Goal: Use online tool/utility: Use online tool/utility

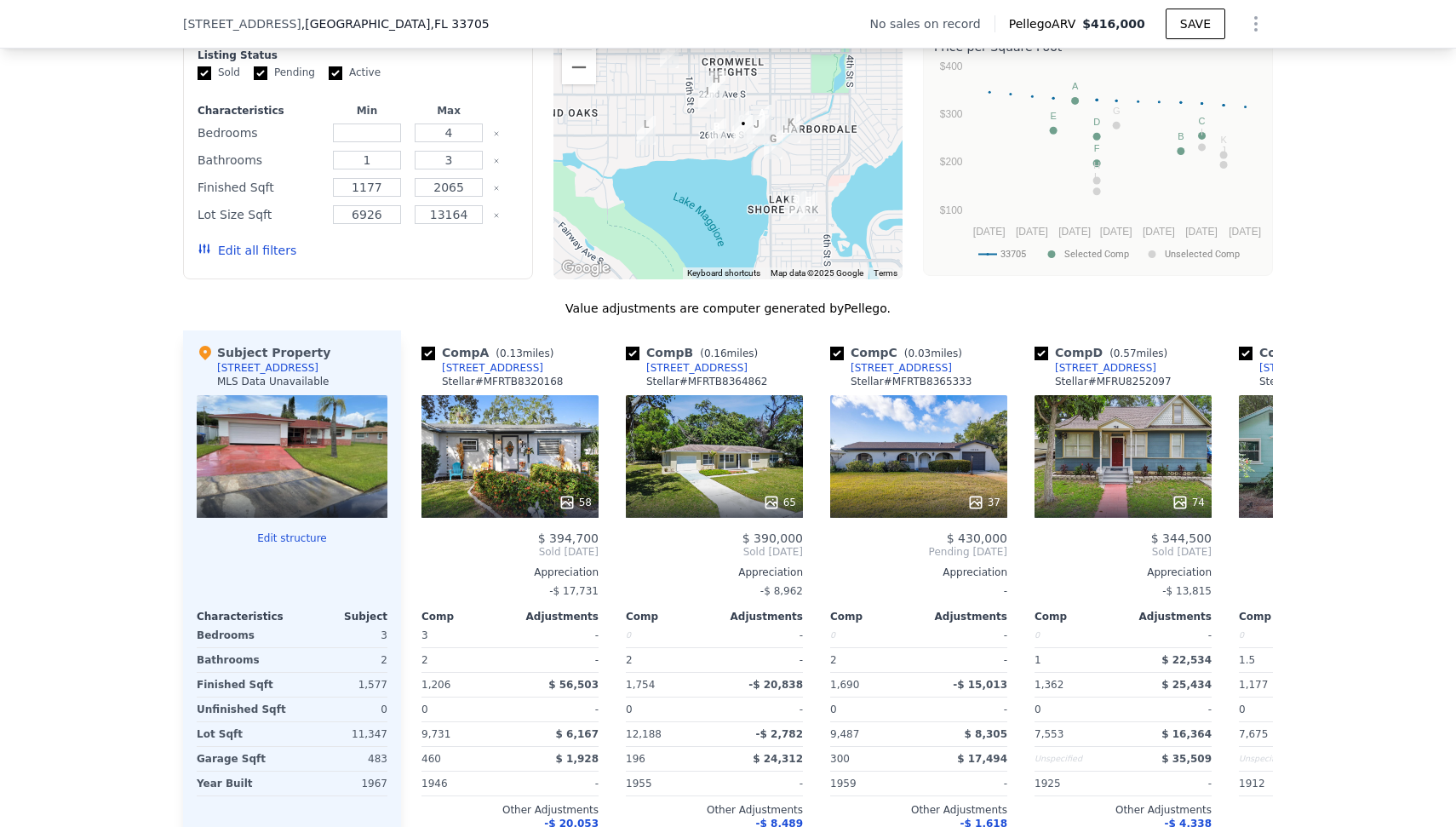
scroll to position [1378, 0]
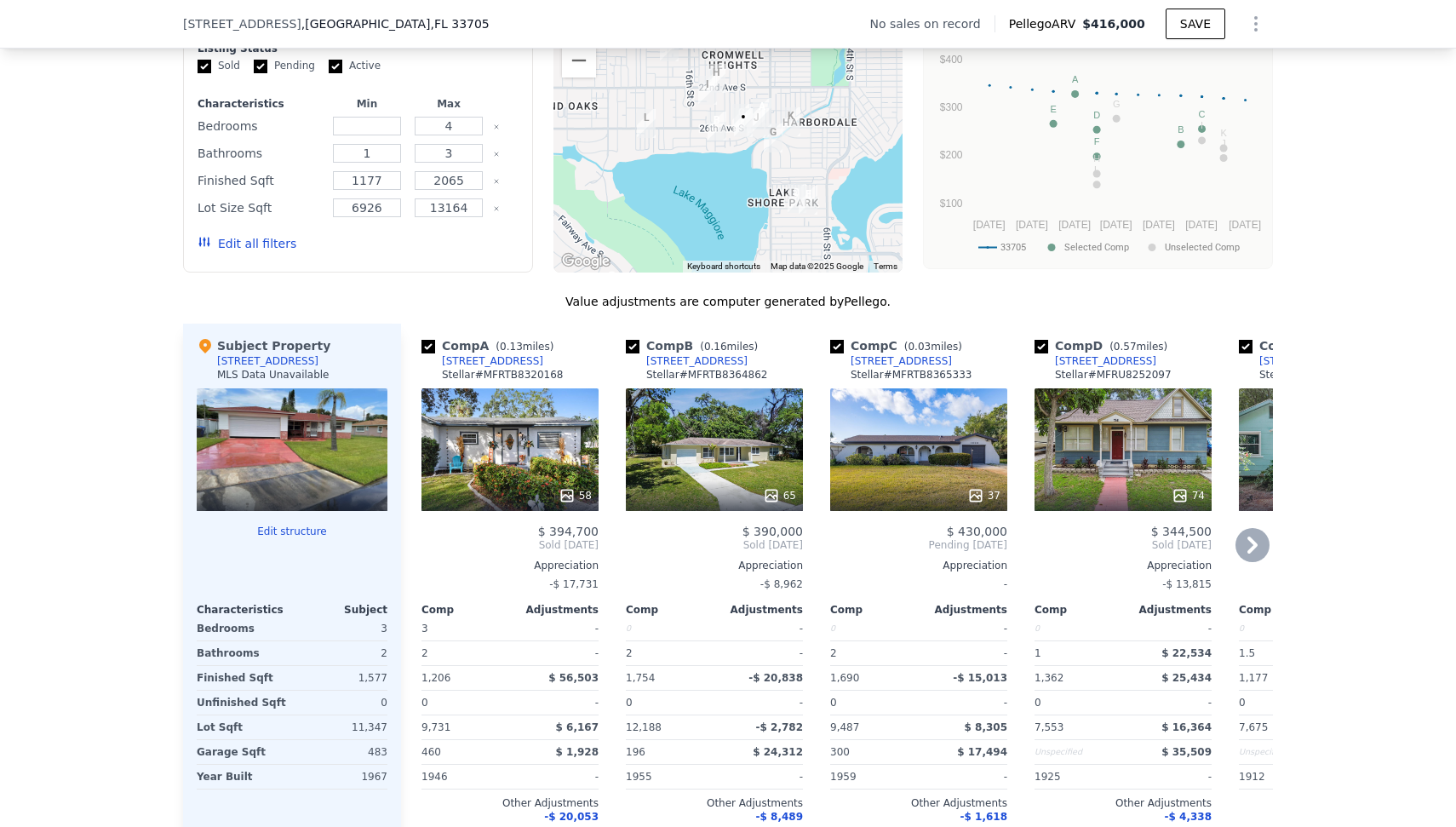
click at [475, 431] on div "58" at bounding box center [510, 450] width 177 height 123
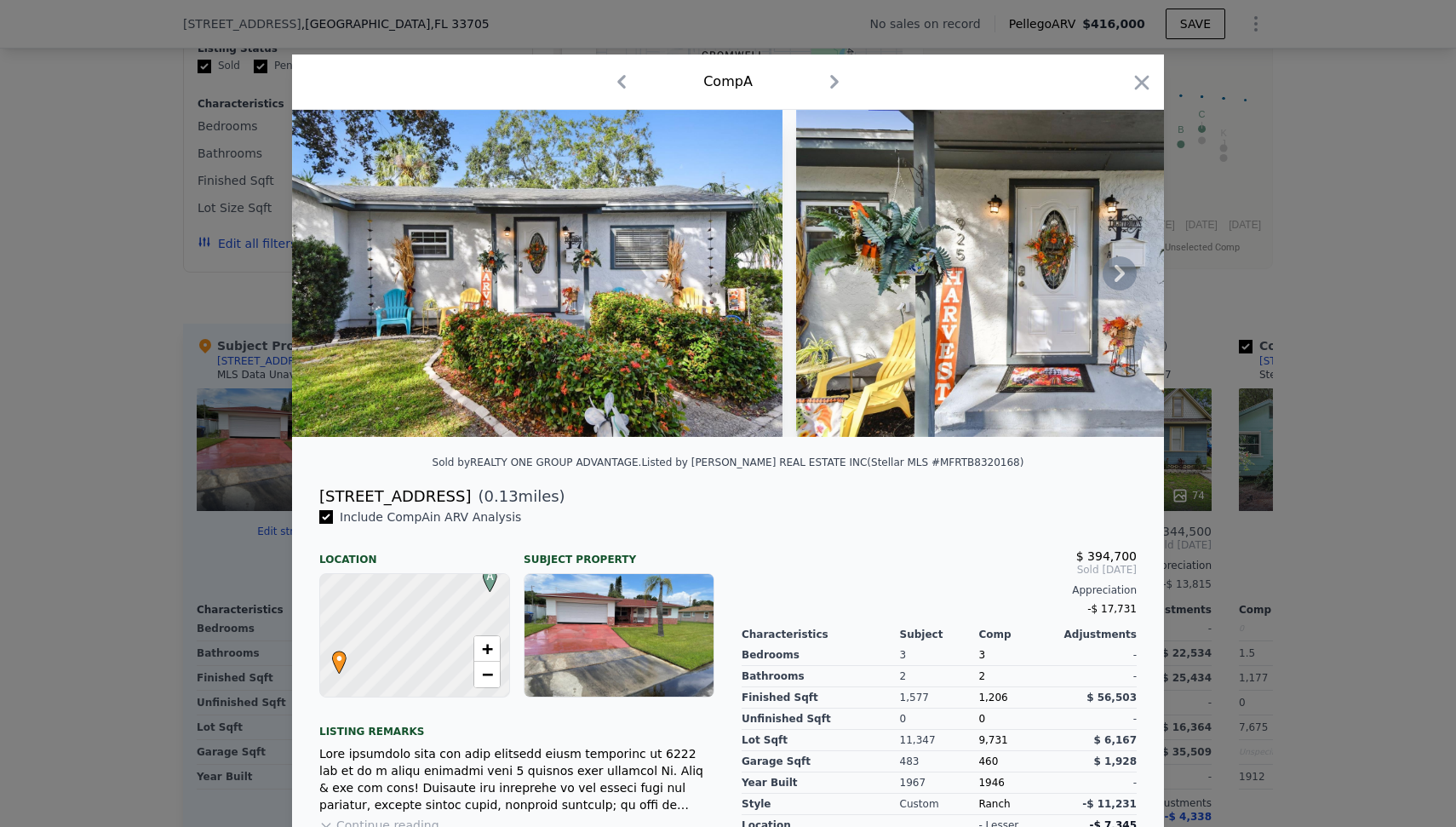
click at [1107, 281] on icon at bounding box center [1120, 274] width 34 height 34
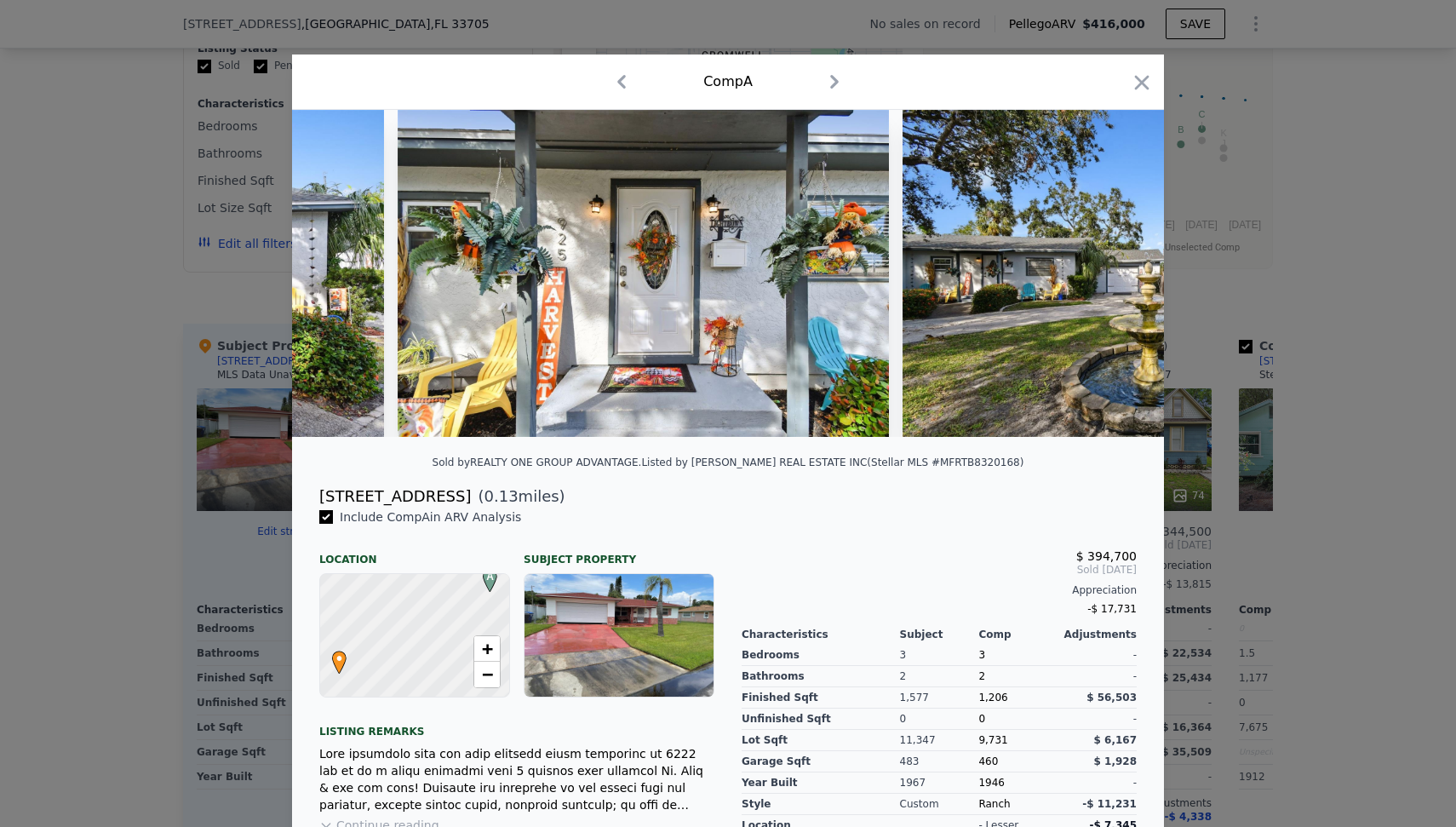
scroll to position [0, 409]
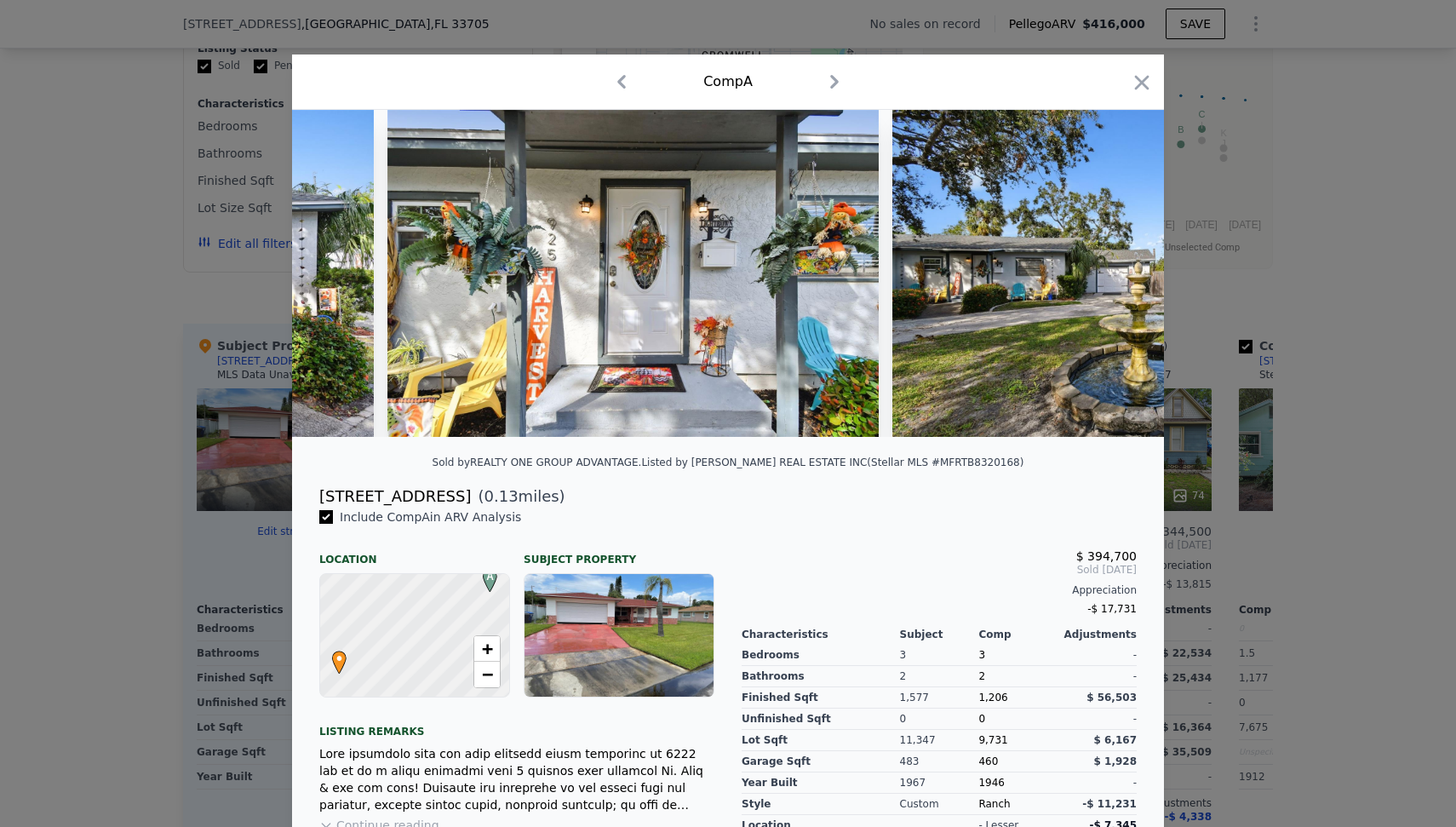
click at [1107, 281] on img at bounding box center [1137, 273] width 491 height 327
click at [1107, 281] on div at bounding box center [728, 273] width 872 height 327
click at [1115, 277] on icon at bounding box center [1119, 273] width 10 height 17
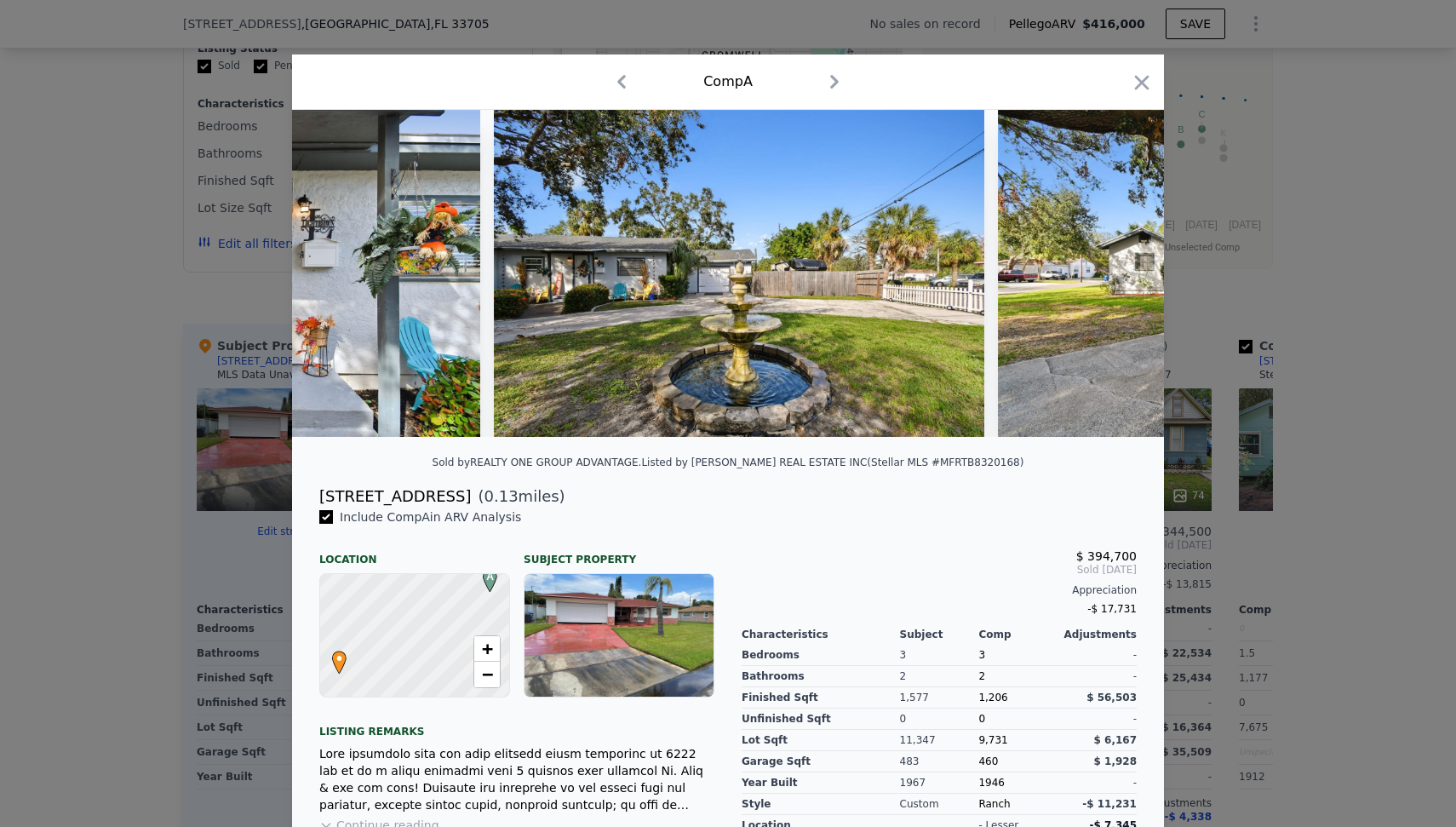
click at [1111, 277] on img at bounding box center [1243, 273] width 491 height 327
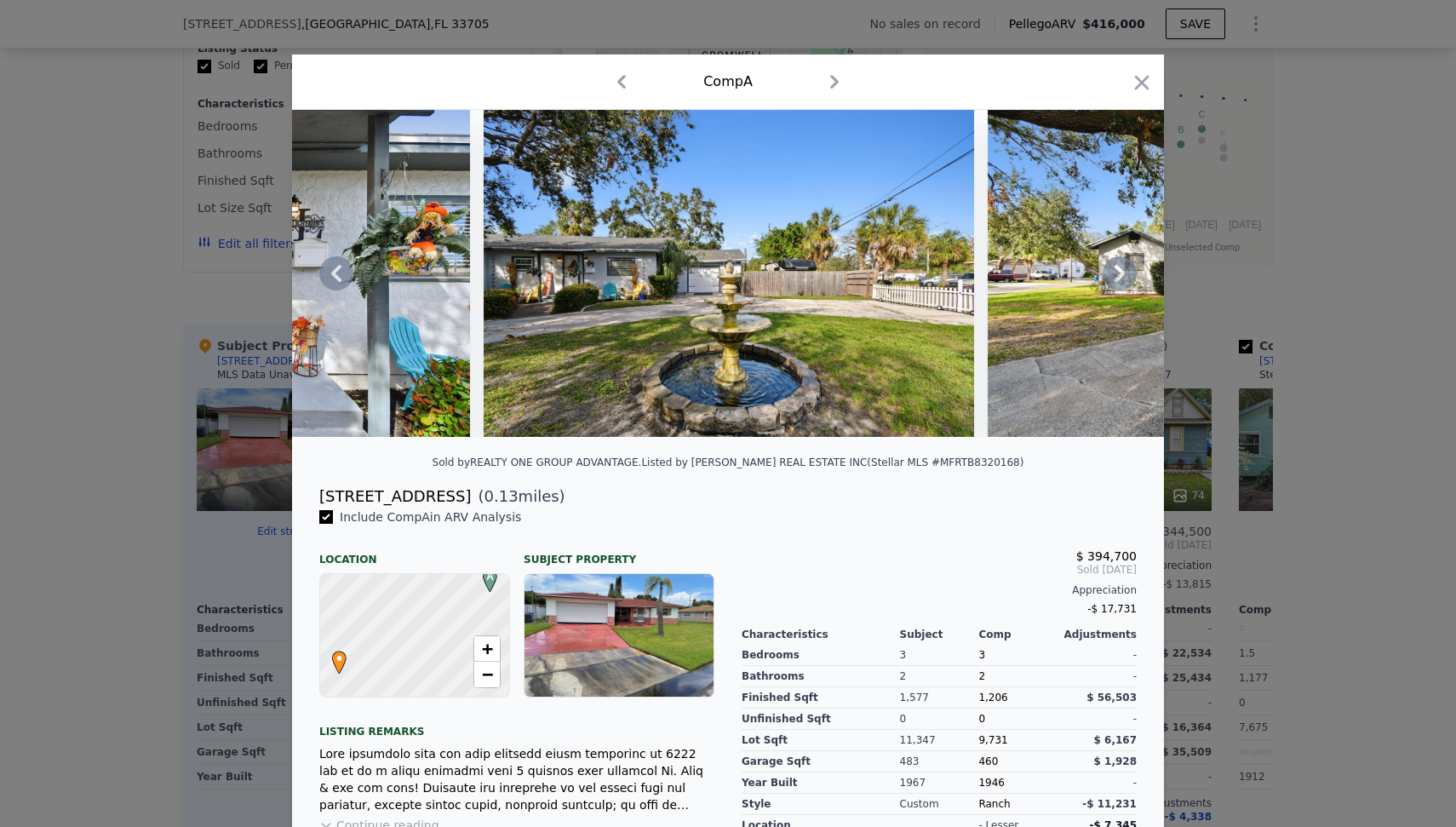
click at [1115, 277] on icon at bounding box center [1119, 273] width 10 height 17
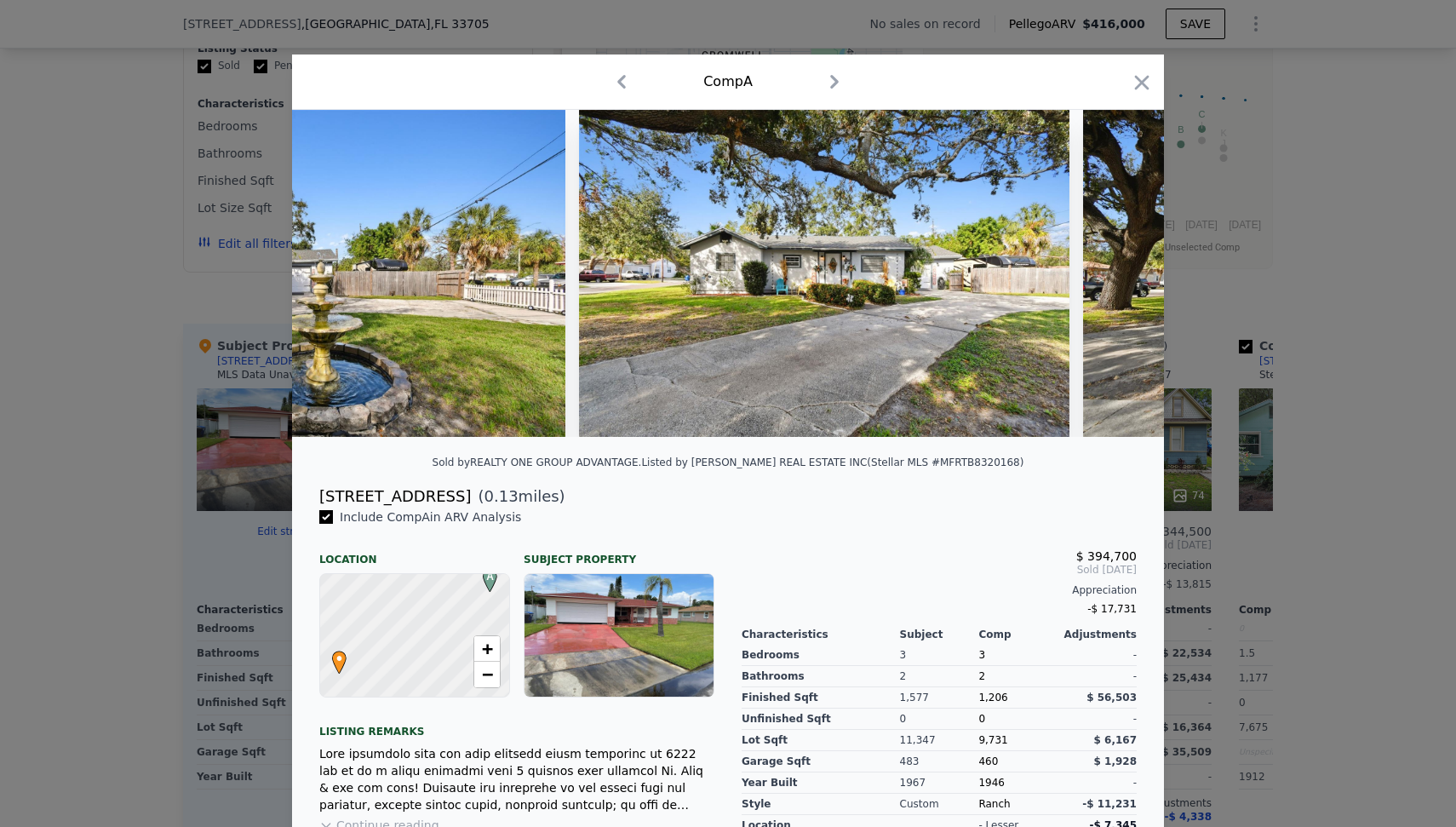
click at [1111, 277] on img at bounding box center [1328, 273] width 491 height 327
click at [1115, 277] on icon at bounding box center [1119, 273] width 10 height 17
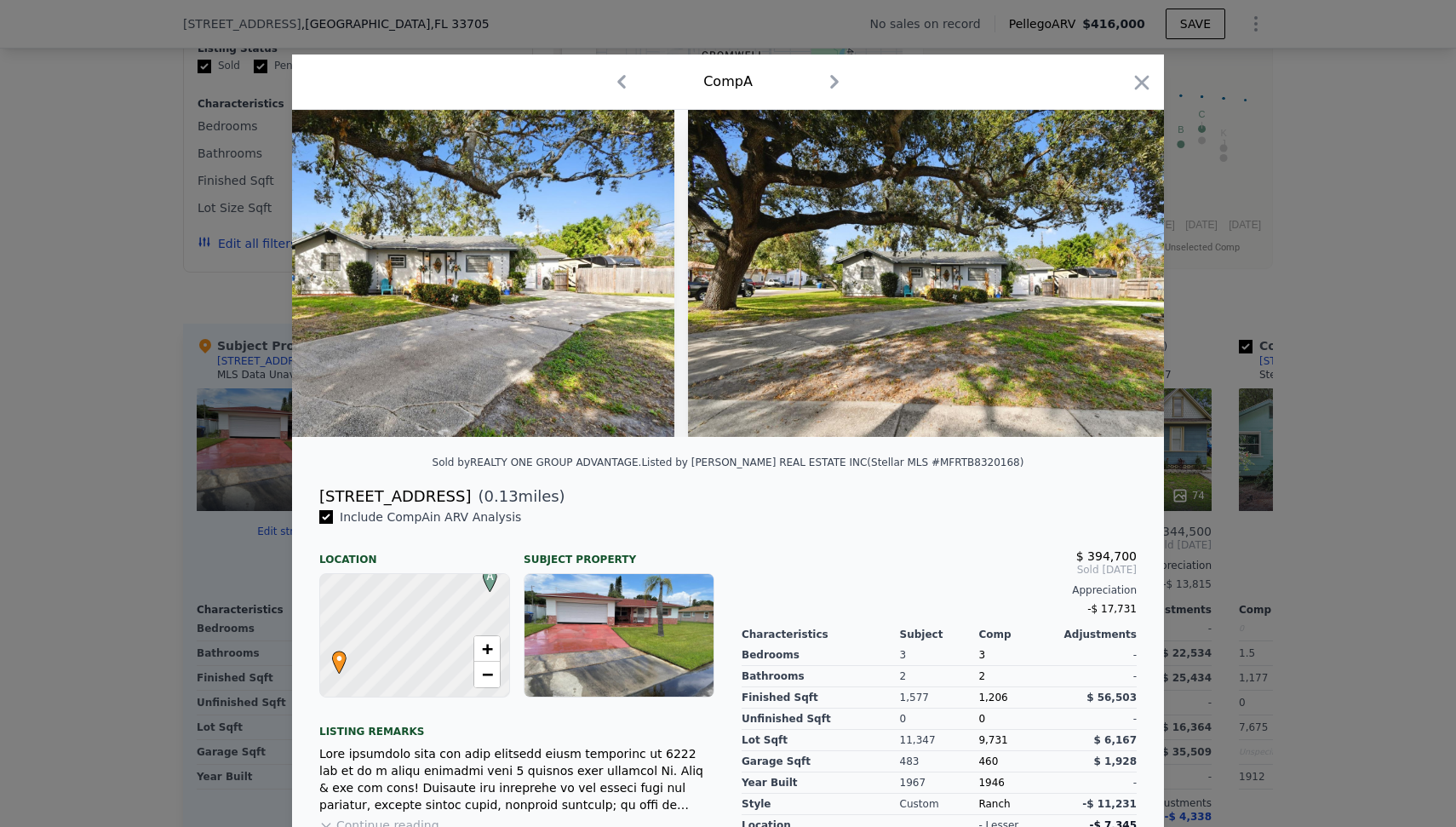
scroll to position [0, 1635]
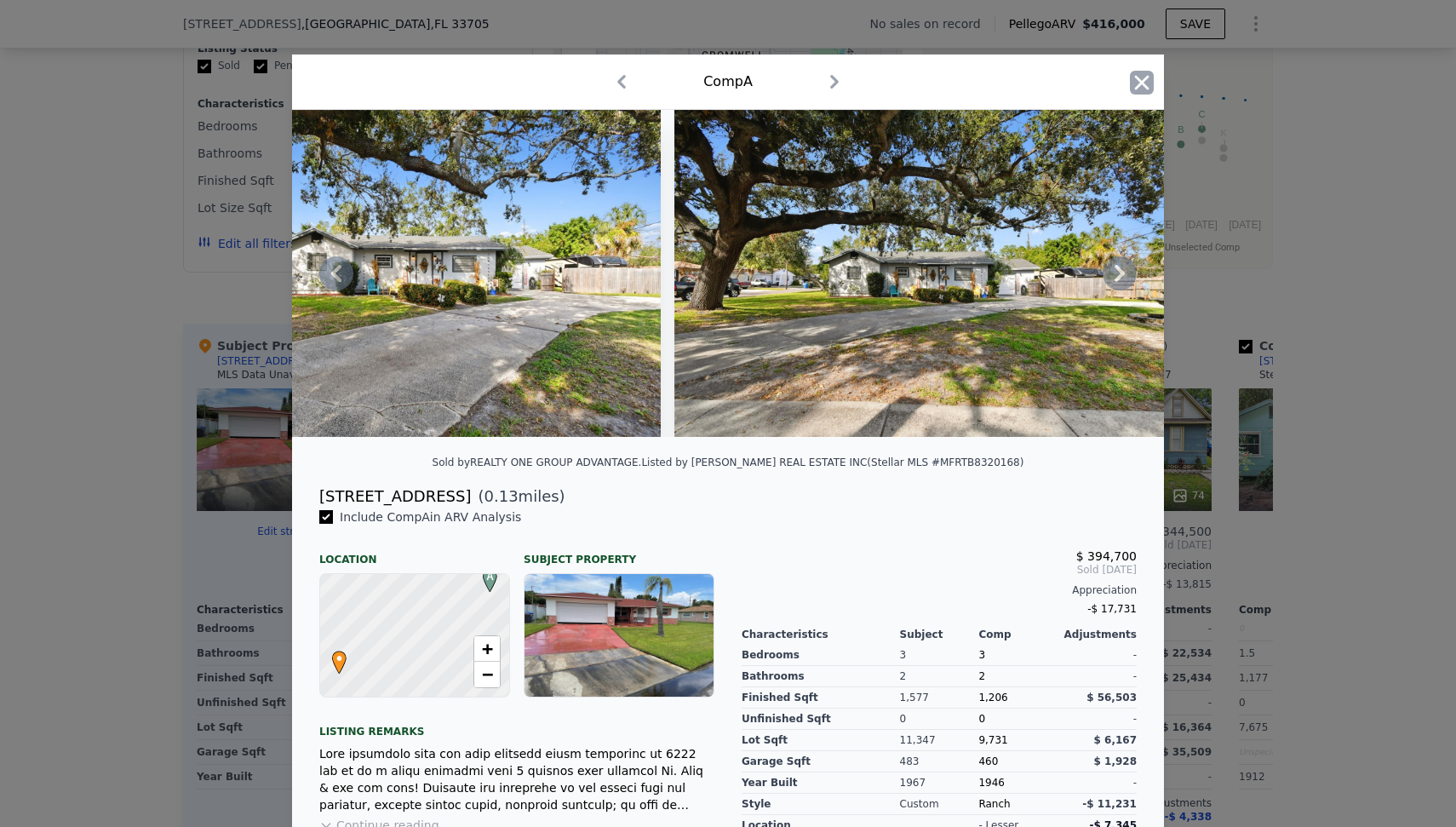
click at [1139, 75] on icon "button" at bounding box center [1142, 82] width 23 height 23
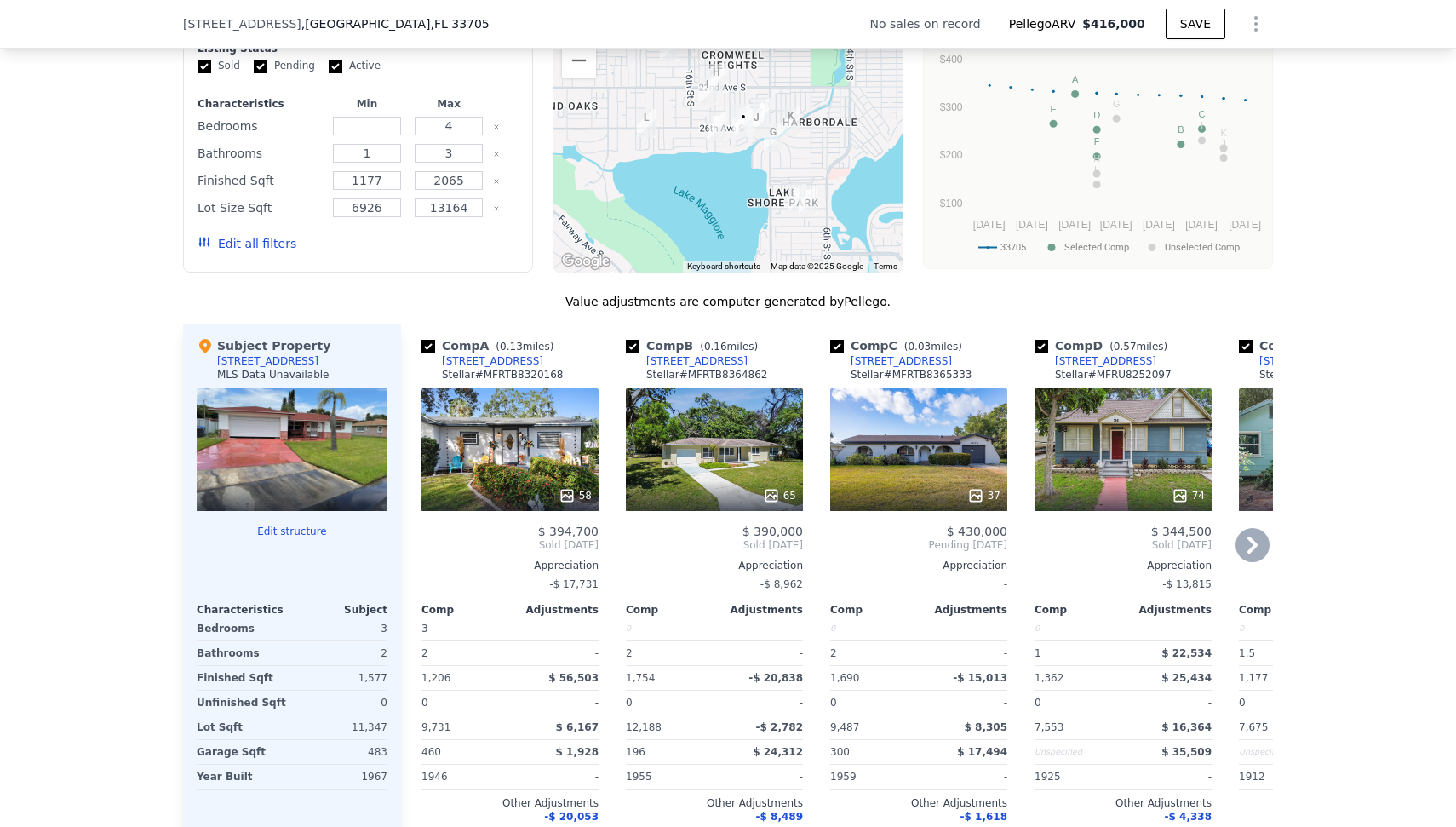
click at [739, 484] on div "65" at bounding box center [714, 450] width 177 height 123
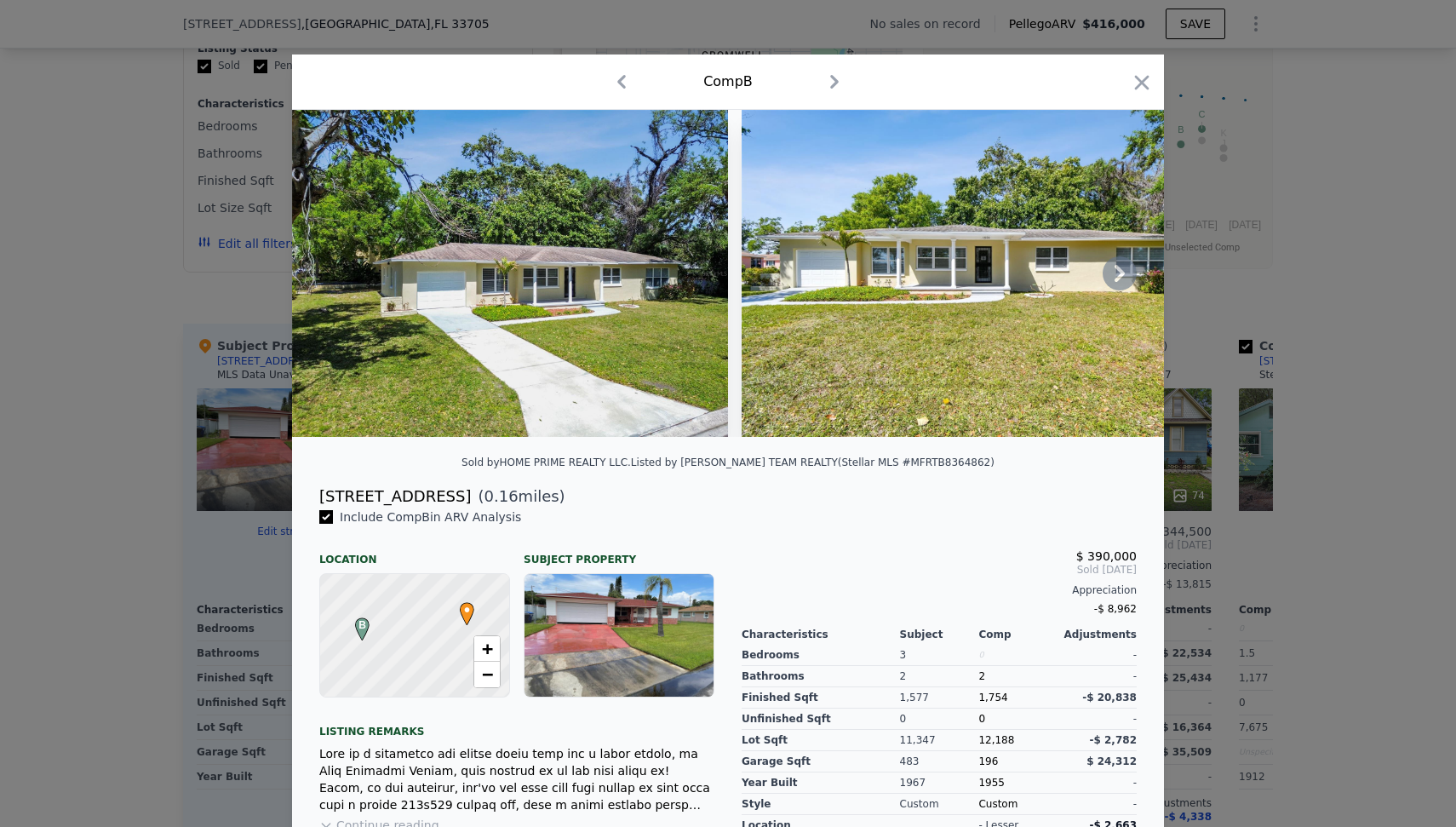
click at [1115, 282] on icon at bounding box center [1119, 273] width 10 height 17
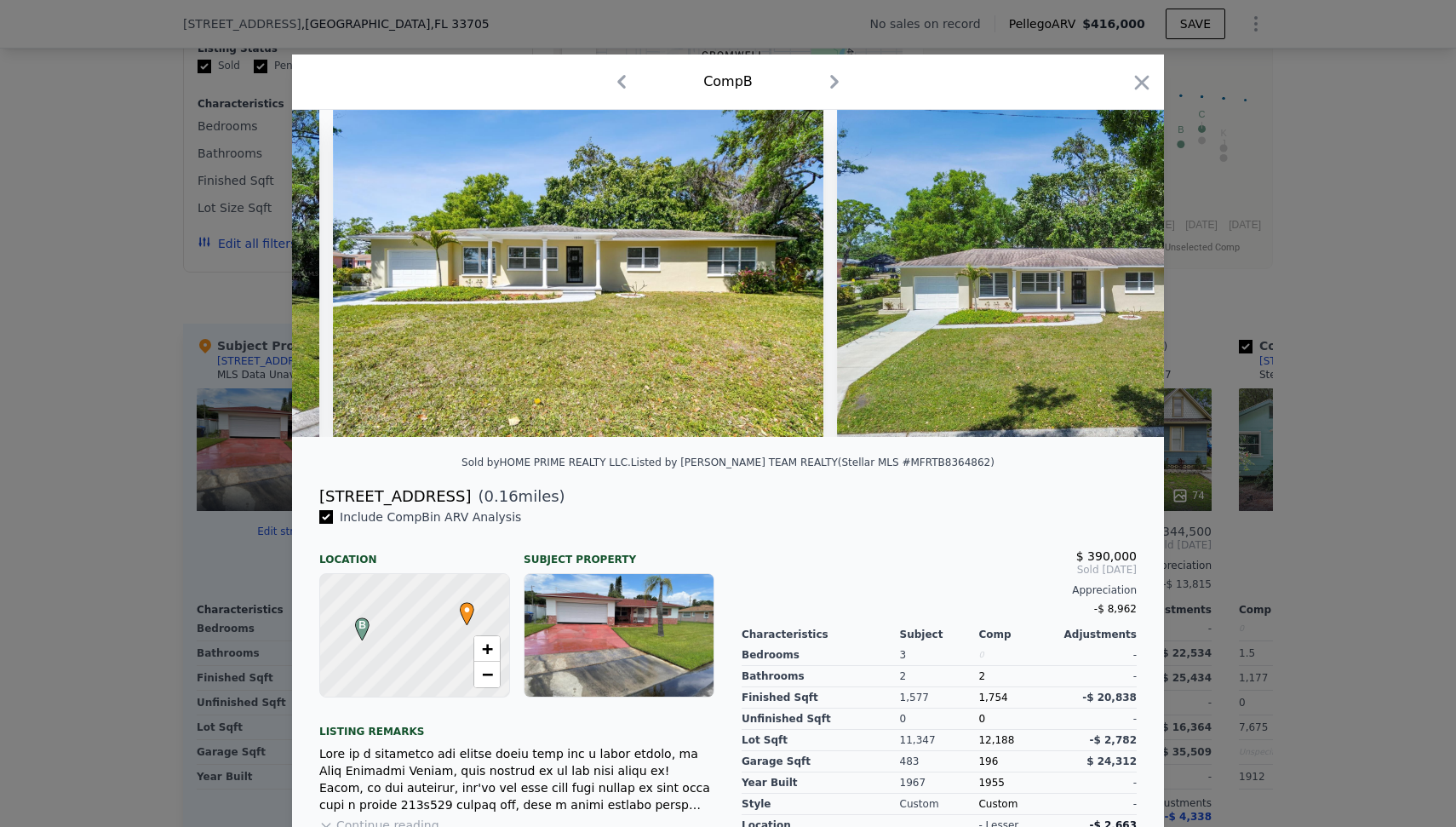
click at [1112, 286] on img at bounding box center [1055, 273] width 436 height 327
click at [1115, 282] on icon at bounding box center [1119, 273] width 10 height 17
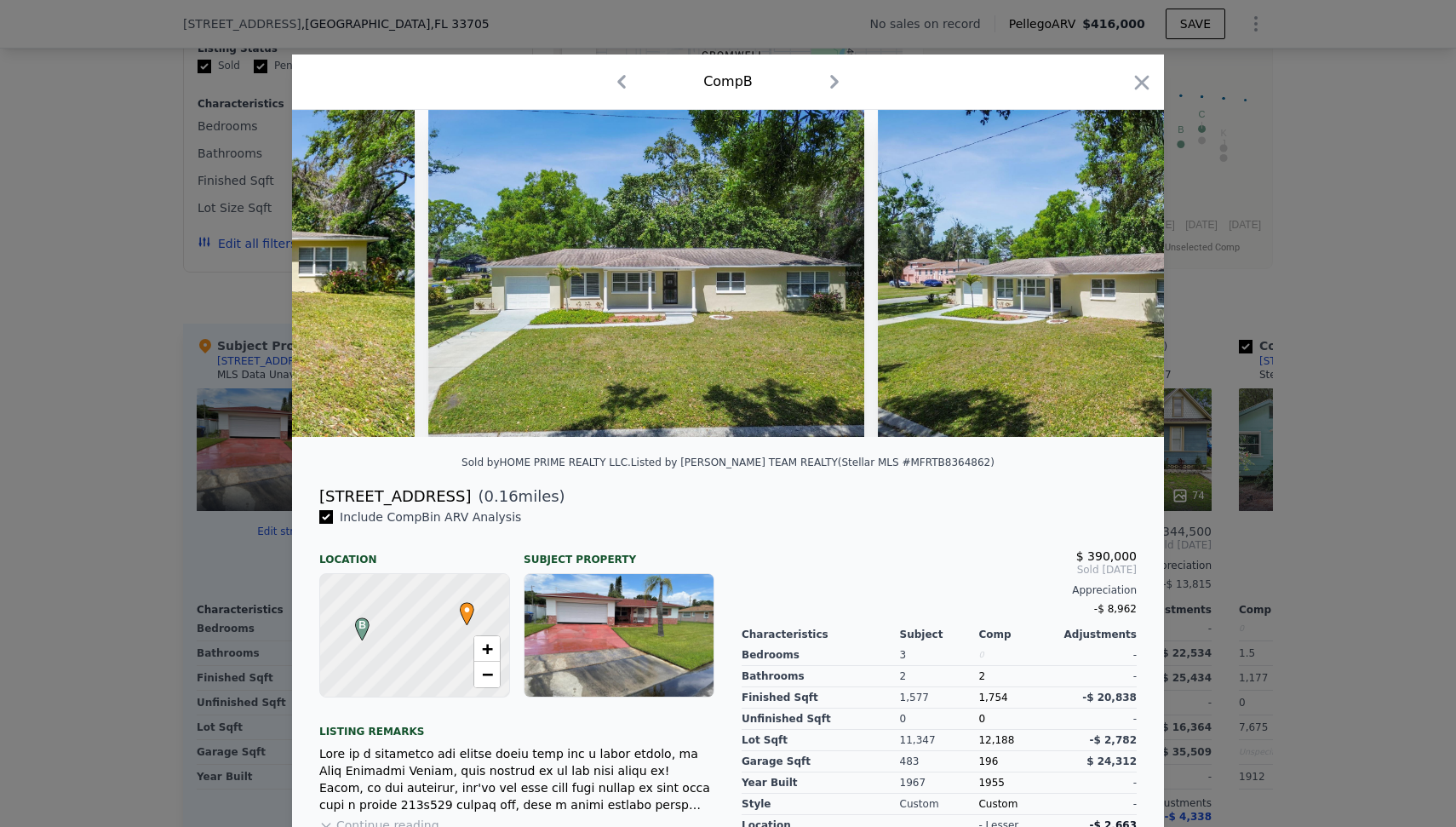
click at [1112, 282] on img at bounding box center [1096, 273] width 436 height 327
click at [1115, 278] on icon at bounding box center [1119, 273] width 10 height 17
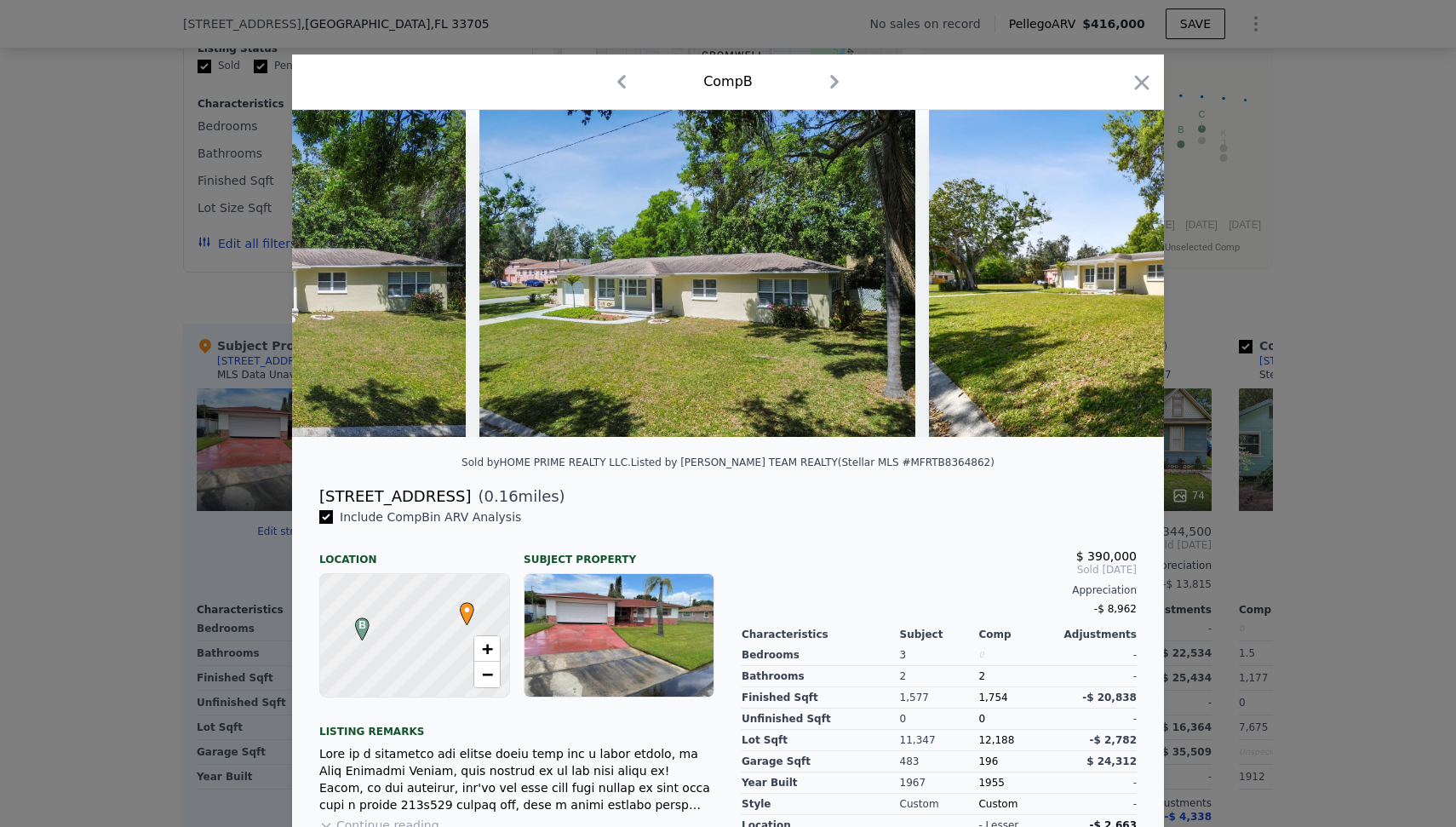
scroll to position [0, 1226]
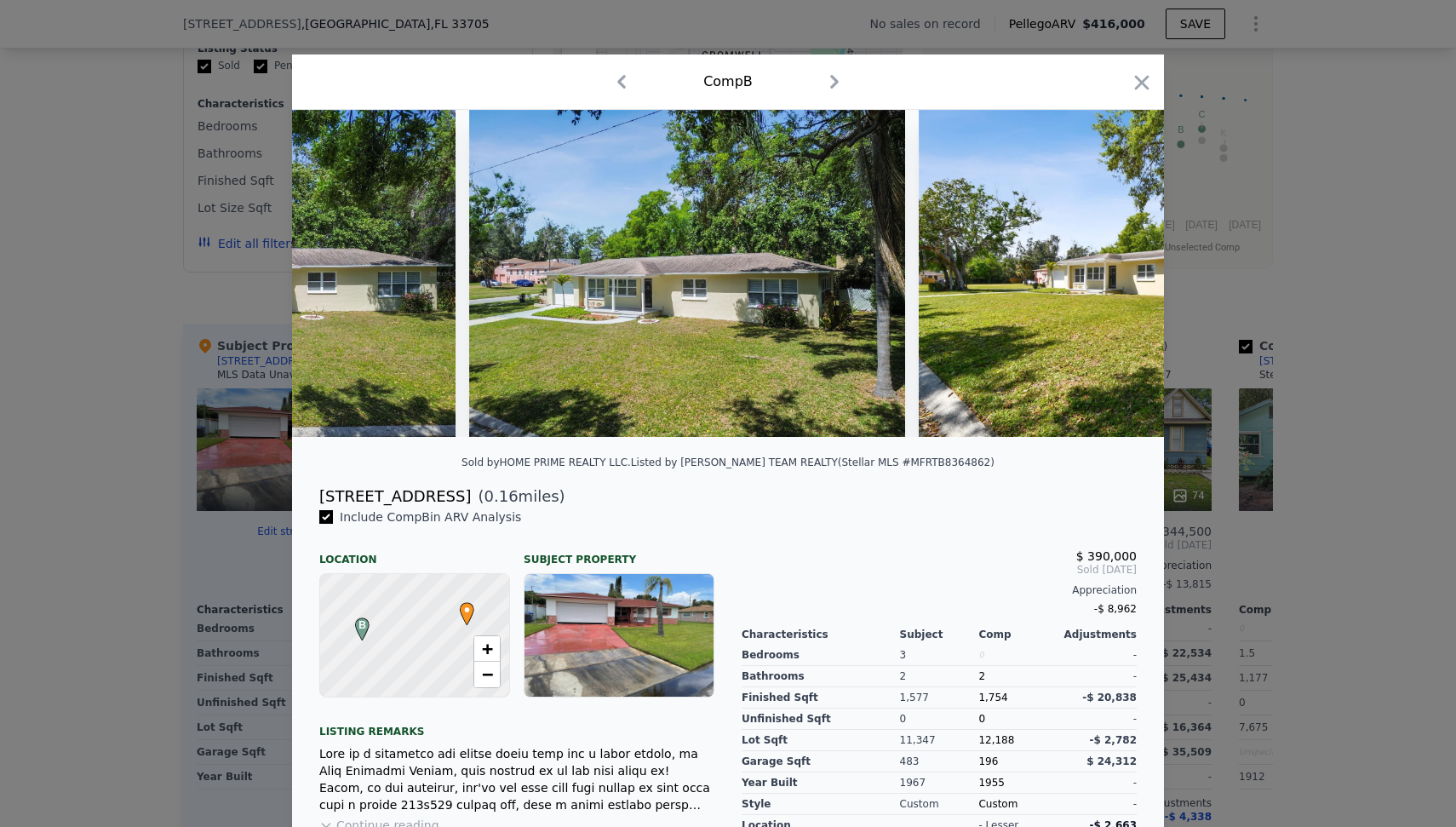
click at [1112, 277] on img at bounding box center [1163, 273] width 491 height 327
click at [1137, 77] on icon "button" at bounding box center [1143, 82] width 14 height 14
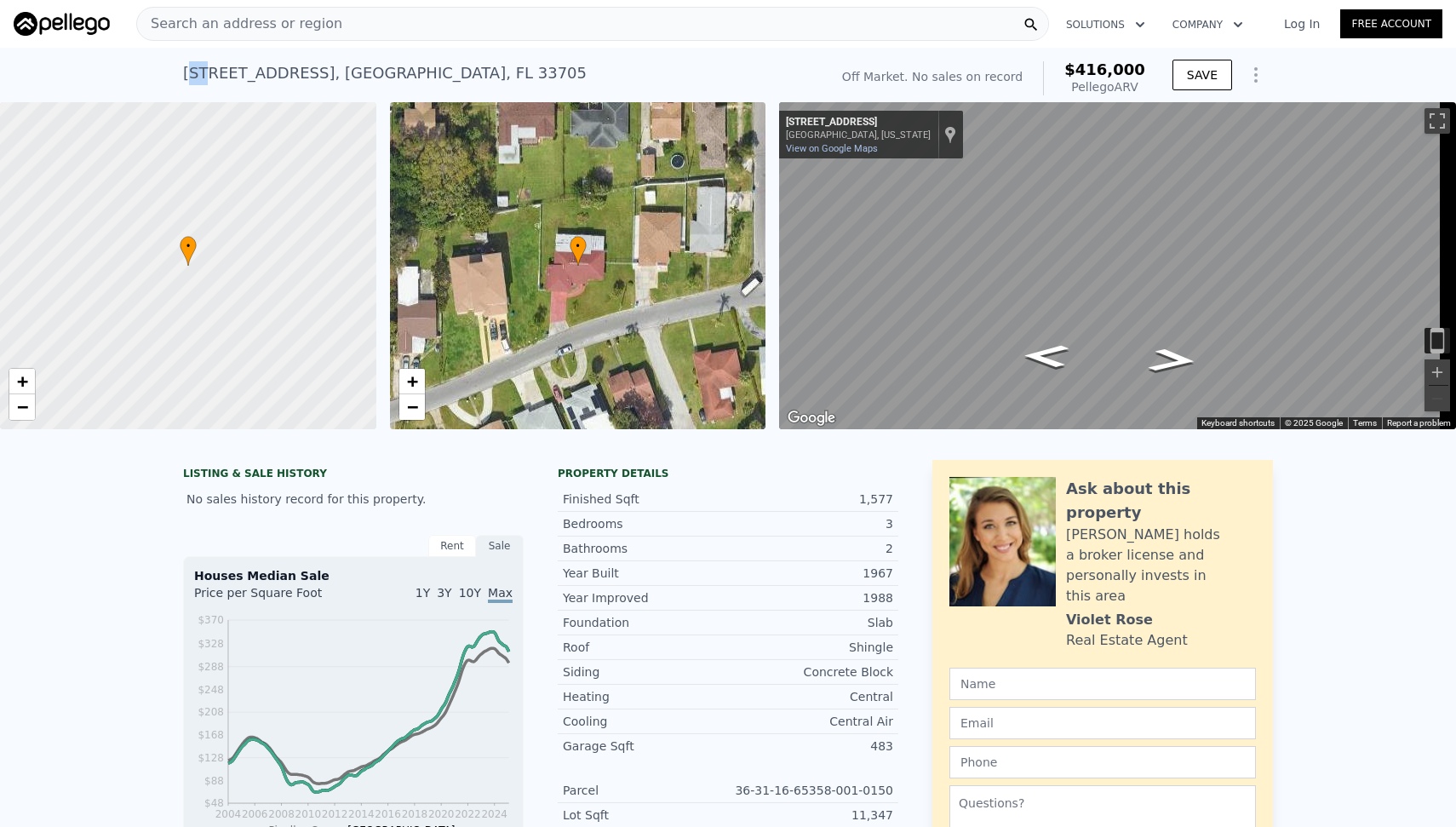
drag, startPoint x: 180, startPoint y: 77, endPoint x: 194, endPoint y: 77, distance: 14.0
click at [194, 77] on div "[STREET_ADDRESS]" at bounding box center [384, 73] width 403 height 23
drag, startPoint x: 171, startPoint y: 74, endPoint x: 281, endPoint y: 84, distance: 110.5
click at [281, 84] on div "[STREET_ADDRESS] No sales on record (~ARV $416k ) Off Market. No sales on recor…" at bounding box center [728, 75] width 1456 height 55
copy div "[STREET_ADDRESS]"
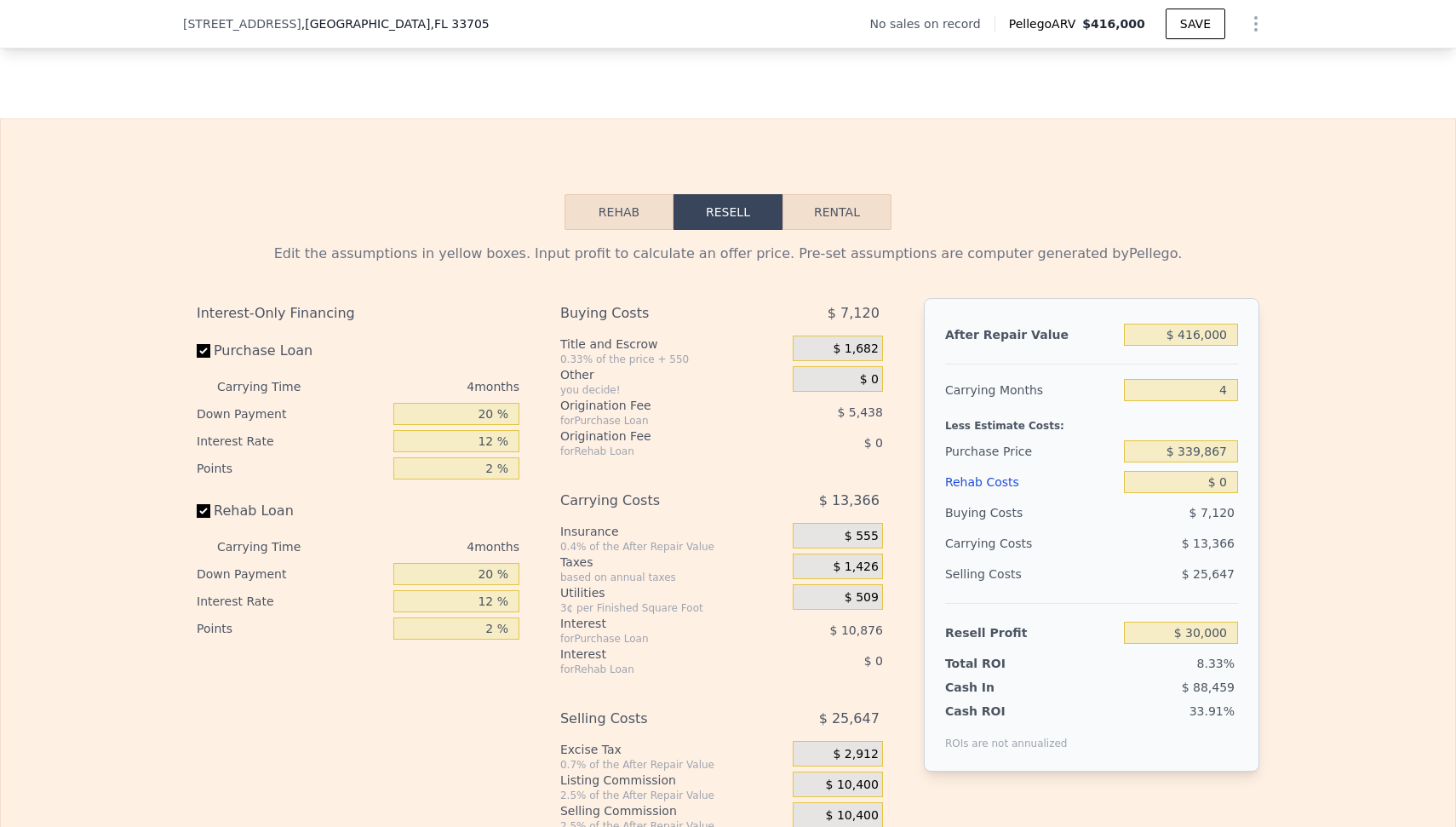
scroll to position [2336, 0]
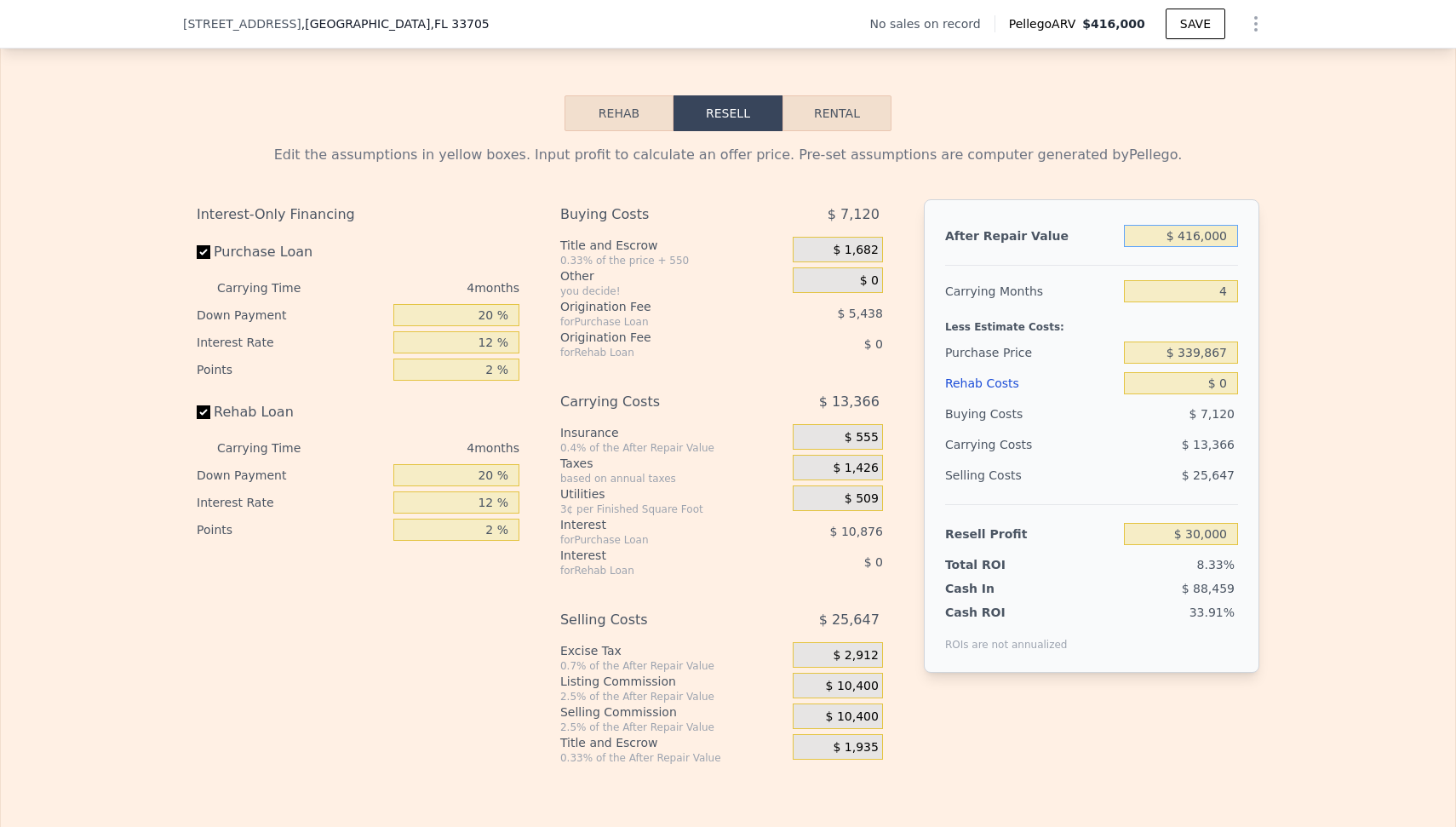
drag, startPoint x: 1168, startPoint y: 259, endPoint x: 1278, endPoint y: 253, distance: 110.2
click at [1278, 253] on div "Edit the assumptions in yellow boxes. Input profit to calculate an offer price.…" at bounding box center [728, 449] width 1454 height 634
type input "$ 3"
type input "-$ 360,345"
type input "$ 37"
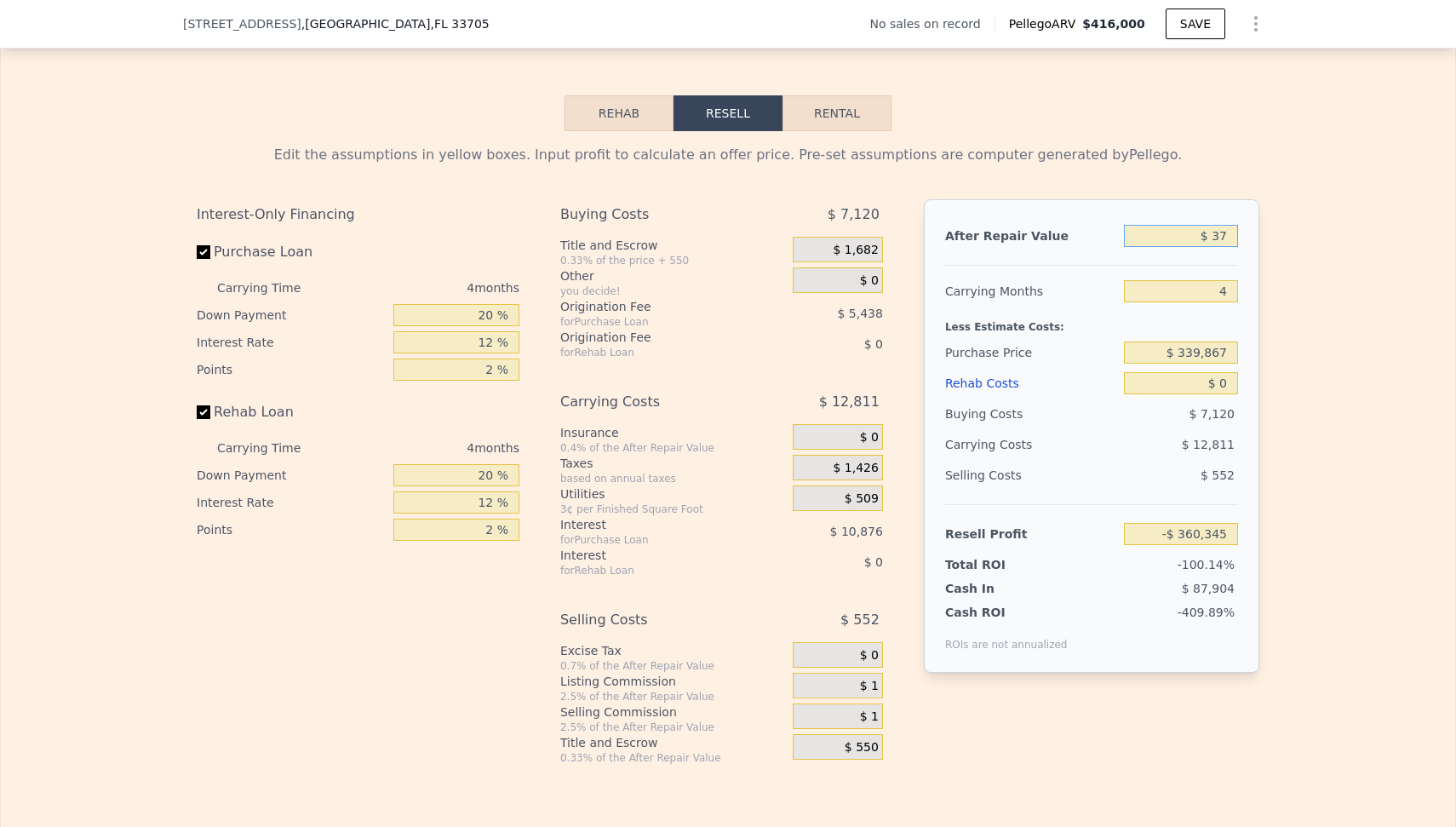
type input "-$ 360,313"
type input "$ 3,700"
type input "-$ 356,877"
type input "$ 37,000"
type input "-$ 325,629"
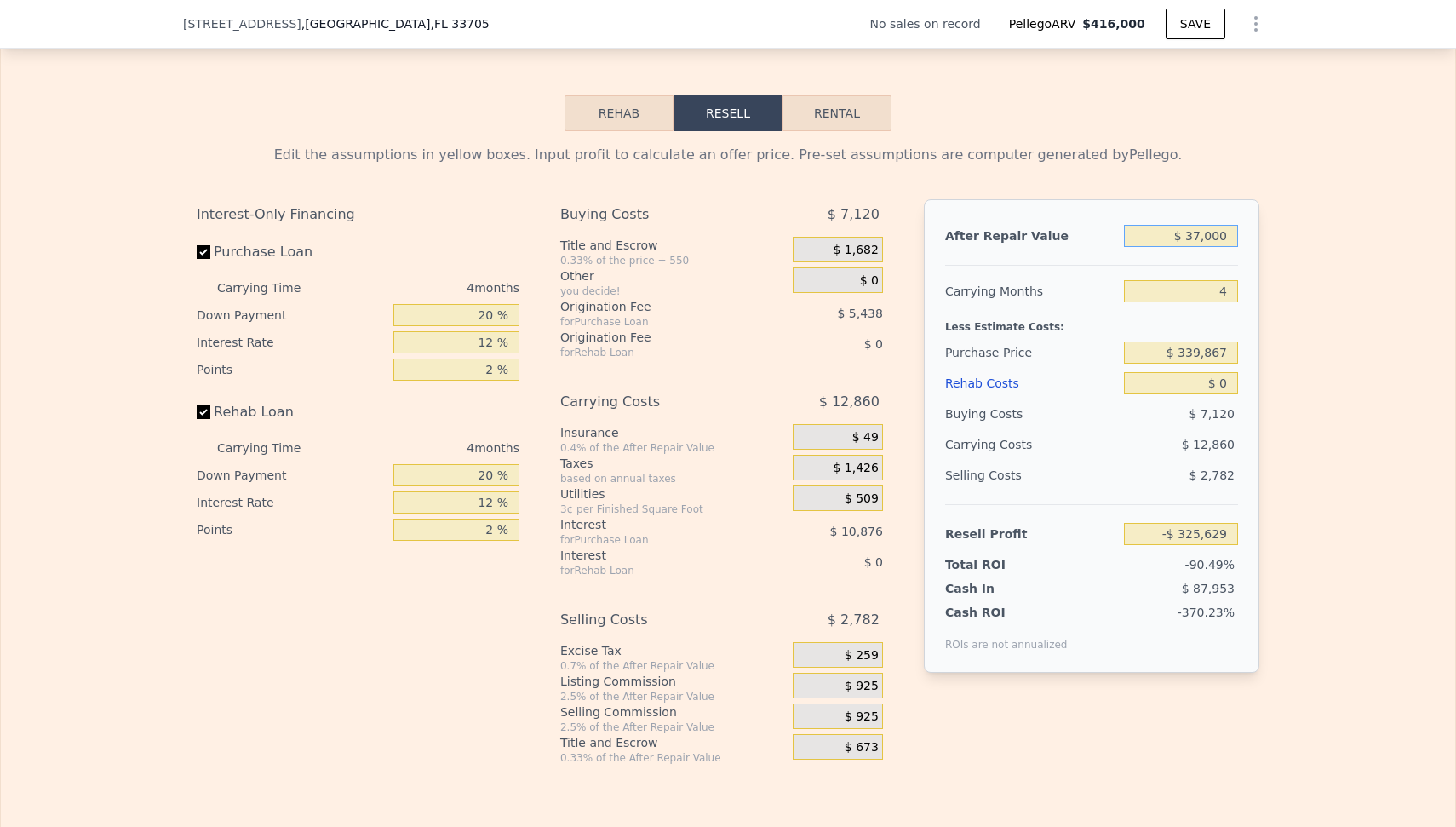
type input "$ 370,000"
type input "-$ 13,163"
click at [620, 132] on button "Rehab" at bounding box center [619, 114] width 109 height 36
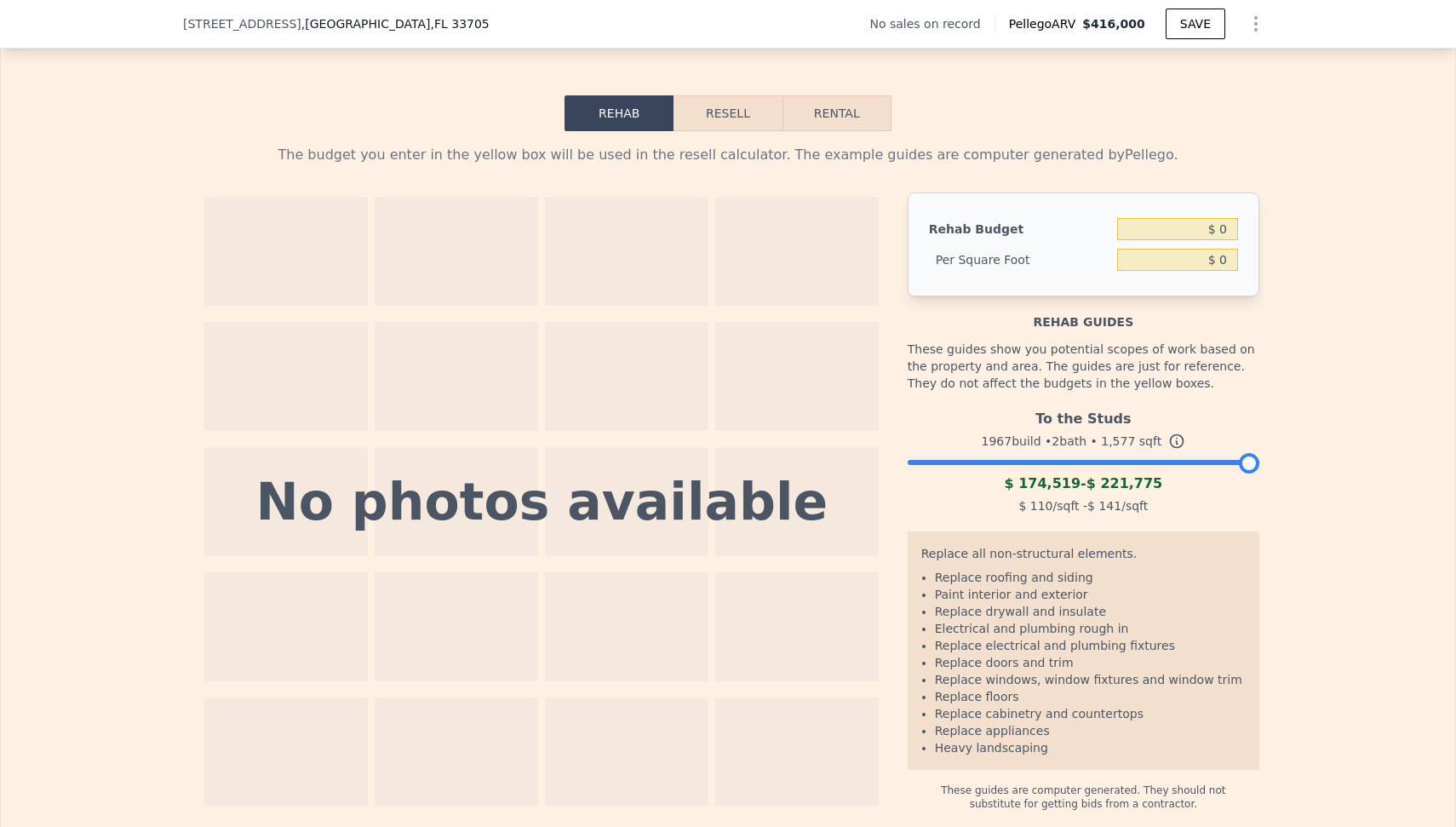
click at [676, 132] on button "Resell" at bounding box center [728, 114] width 108 height 36
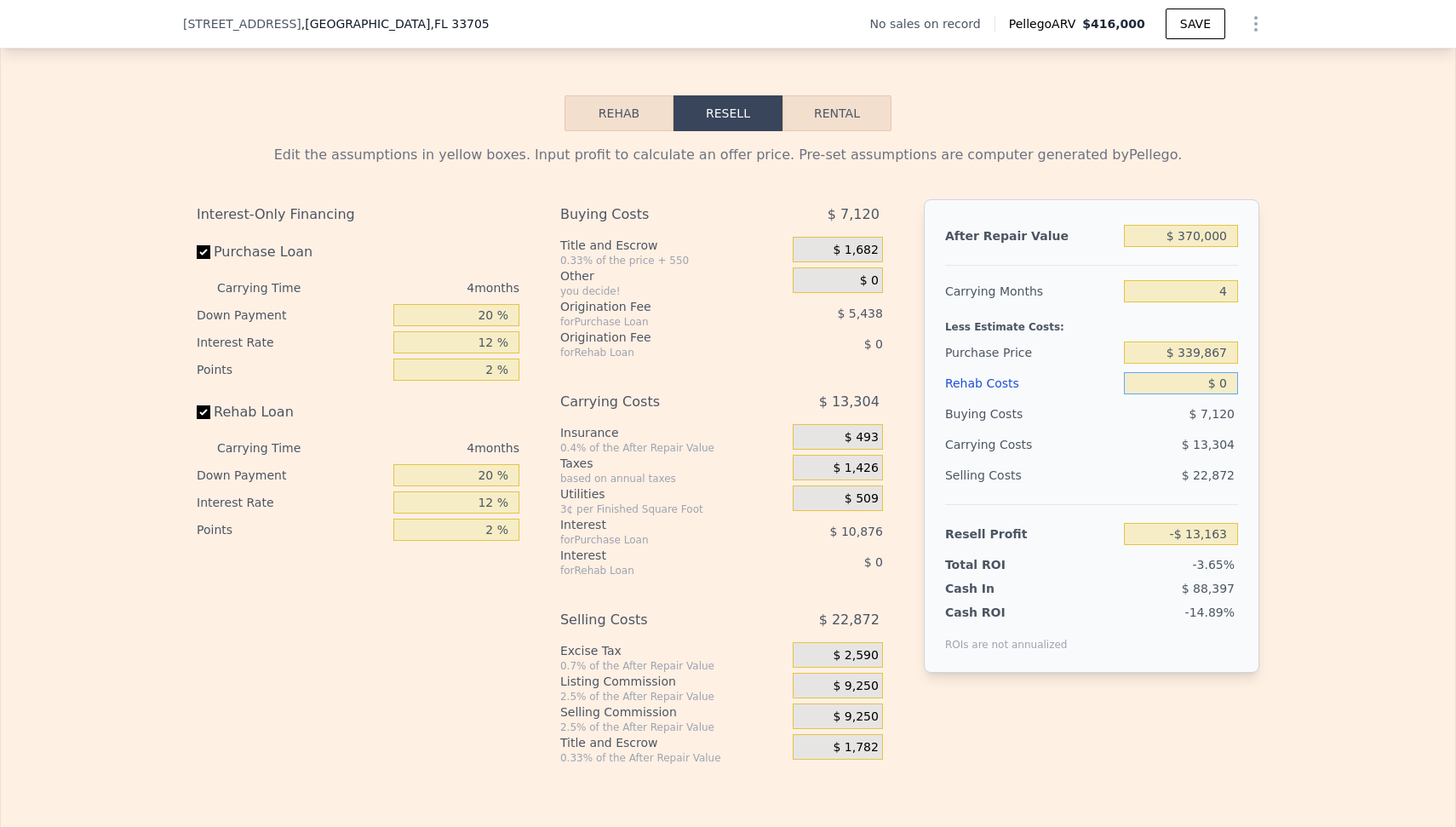
click at [1208, 395] on input "$ 0" at bounding box center [1180, 383] width 114 height 23
type input "$ 90,000"
type input "-$ 107,483"
type input "$ 90,000"
drag, startPoint x: 1181, startPoint y: 382, endPoint x: 1323, endPoint y: 399, distance: 143.0
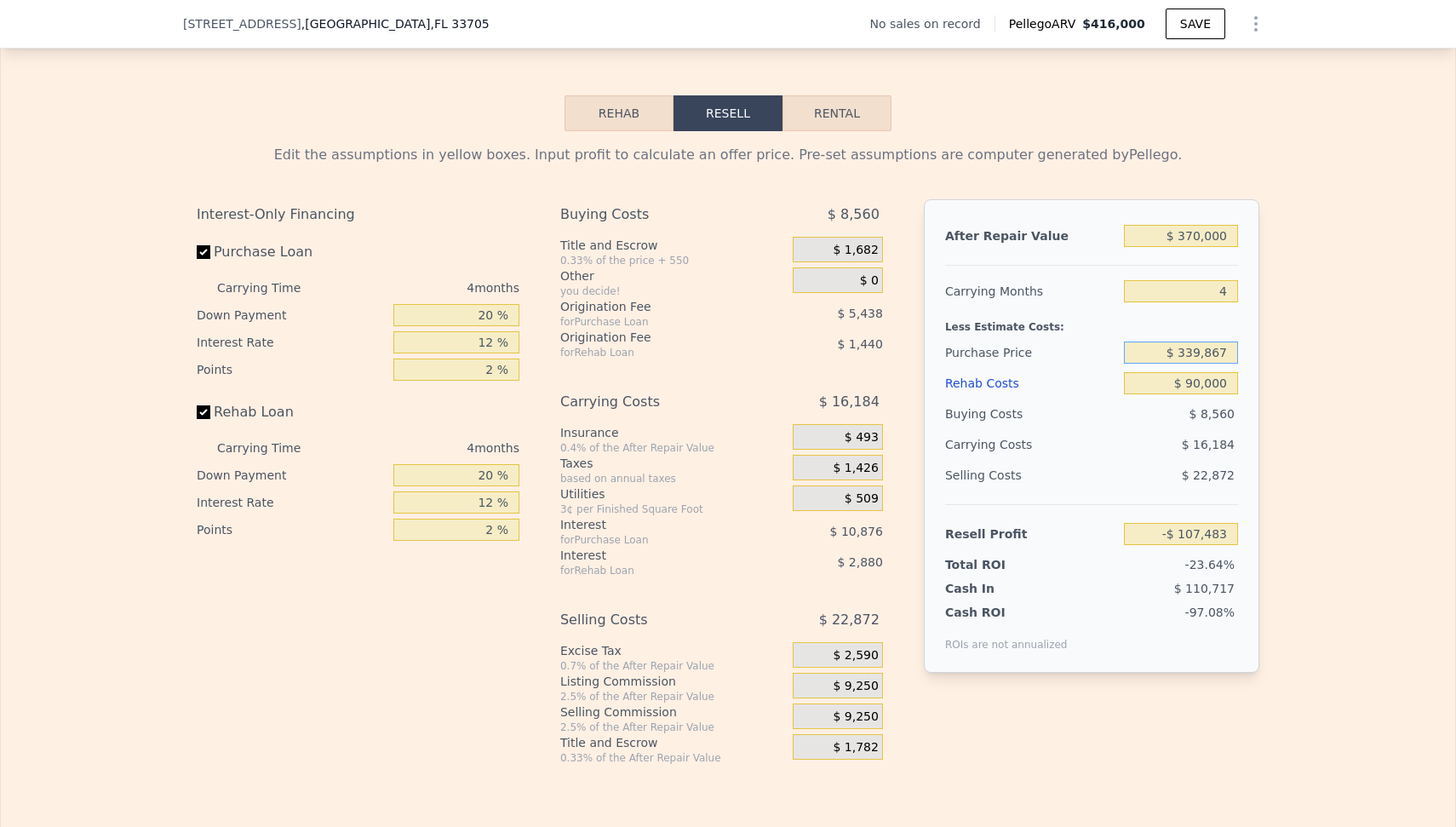
click at [1323, 399] on div "Edit the assumptions in yellow boxes. Input profit to calculate an offer price.…" at bounding box center [728, 449] width 1454 height 634
type input "$ 238,900"
type input "-$ 1,332"
click at [1308, 559] on div "Edit the assumptions in yellow boxes. Input profit to calculate an offer price.…" at bounding box center [728, 449] width 1454 height 634
type input "$ 416,000"
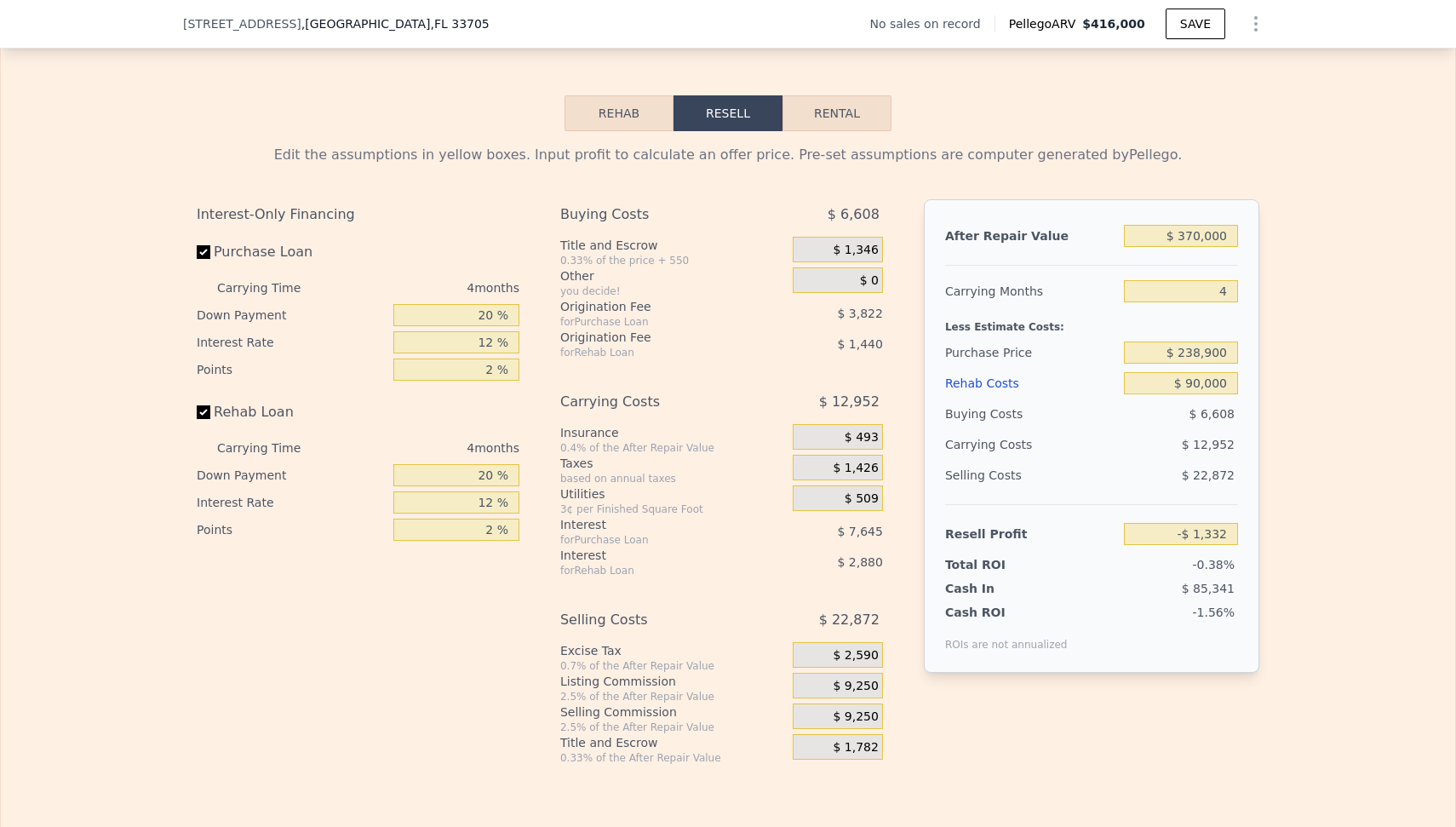
type input "$ 0"
type input "$ 30,000"
